Goal: Browse casually

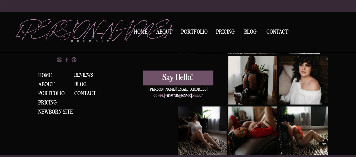
scroll to position [1231, 0]
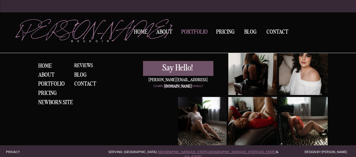
click at [199, 33] on nav "Portfolio" at bounding box center [194, 33] width 30 height 8
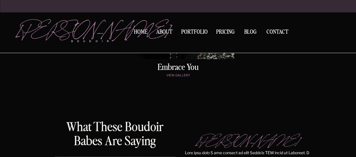
scroll to position [338, 0]
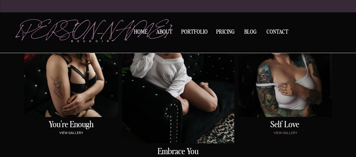
click at [72, 132] on p "view gallery" at bounding box center [71, 134] width 91 height 5
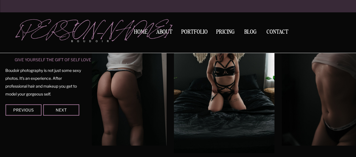
scroll to position [554, 0]
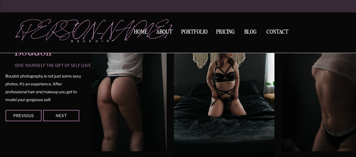
click at [321, 98] on img at bounding box center [328, 83] width 92 height 138
click at [305, 90] on img at bounding box center [328, 83] width 92 height 138
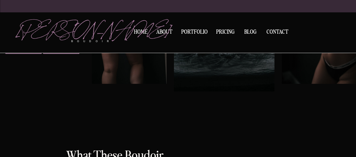
scroll to position [639, 0]
